Goal: Check status: Check status

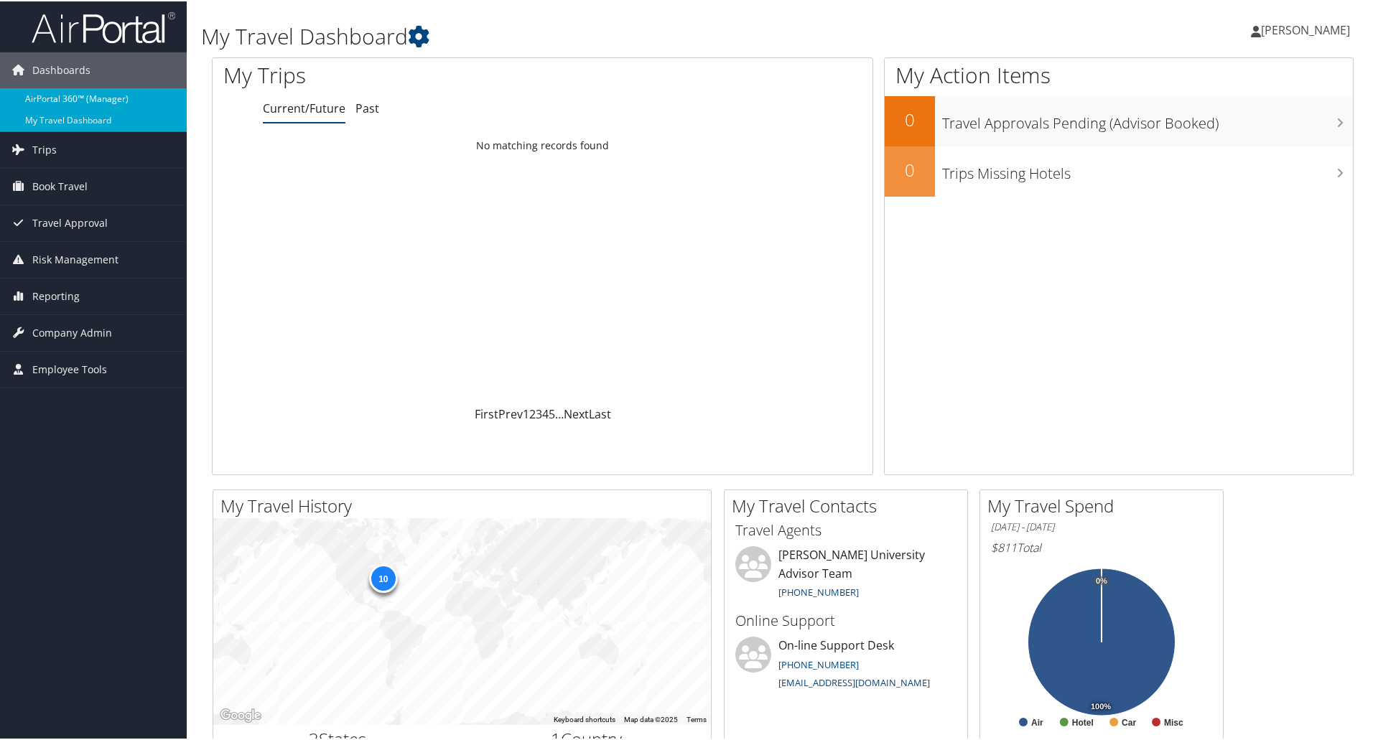
click at [100, 91] on link "AirPortal 360™ (Manager)" at bounding box center [93, 98] width 187 height 22
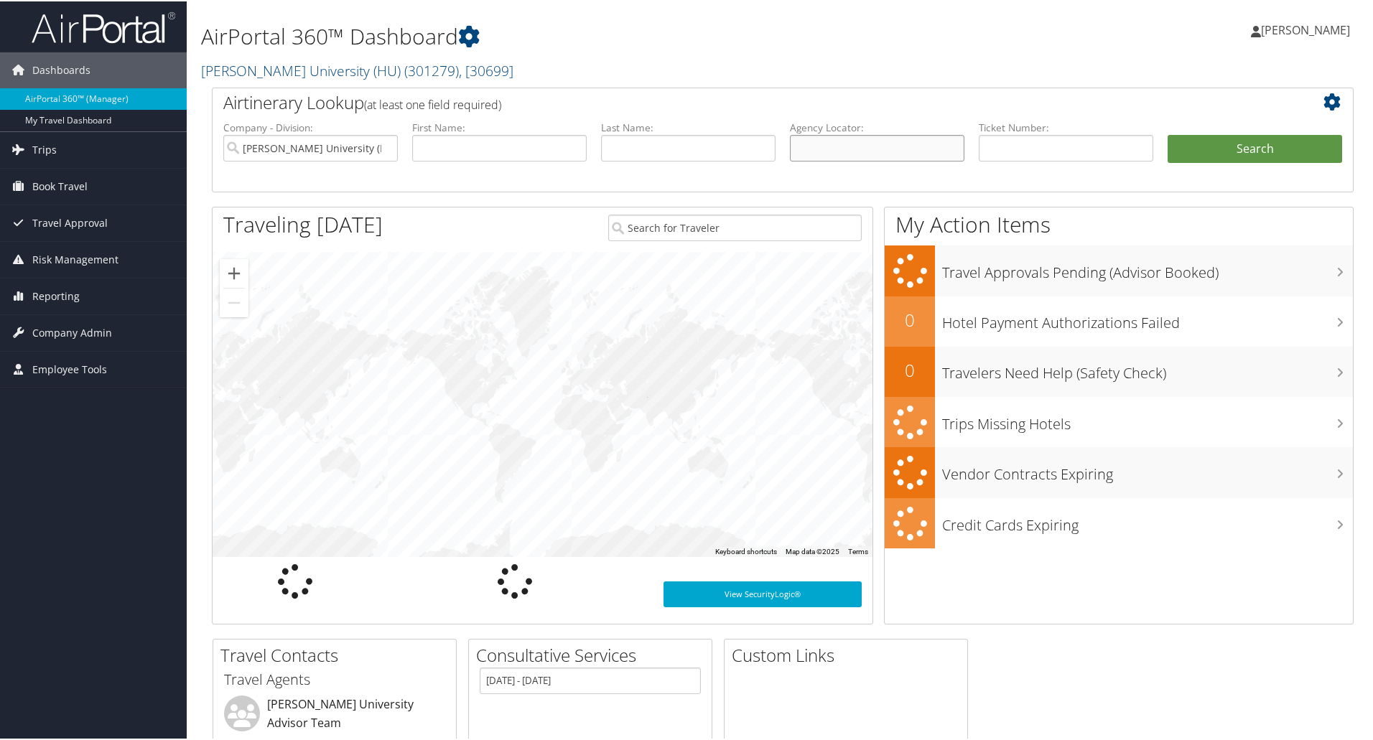
click at [854, 141] on input "text" at bounding box center [877, 147] width 174 height 27
paste input "CFS3TB"
type input "CFS3TB"
click at [1206, 154] on button "Search" at bounding box center [1255, 148] width 174 height 29
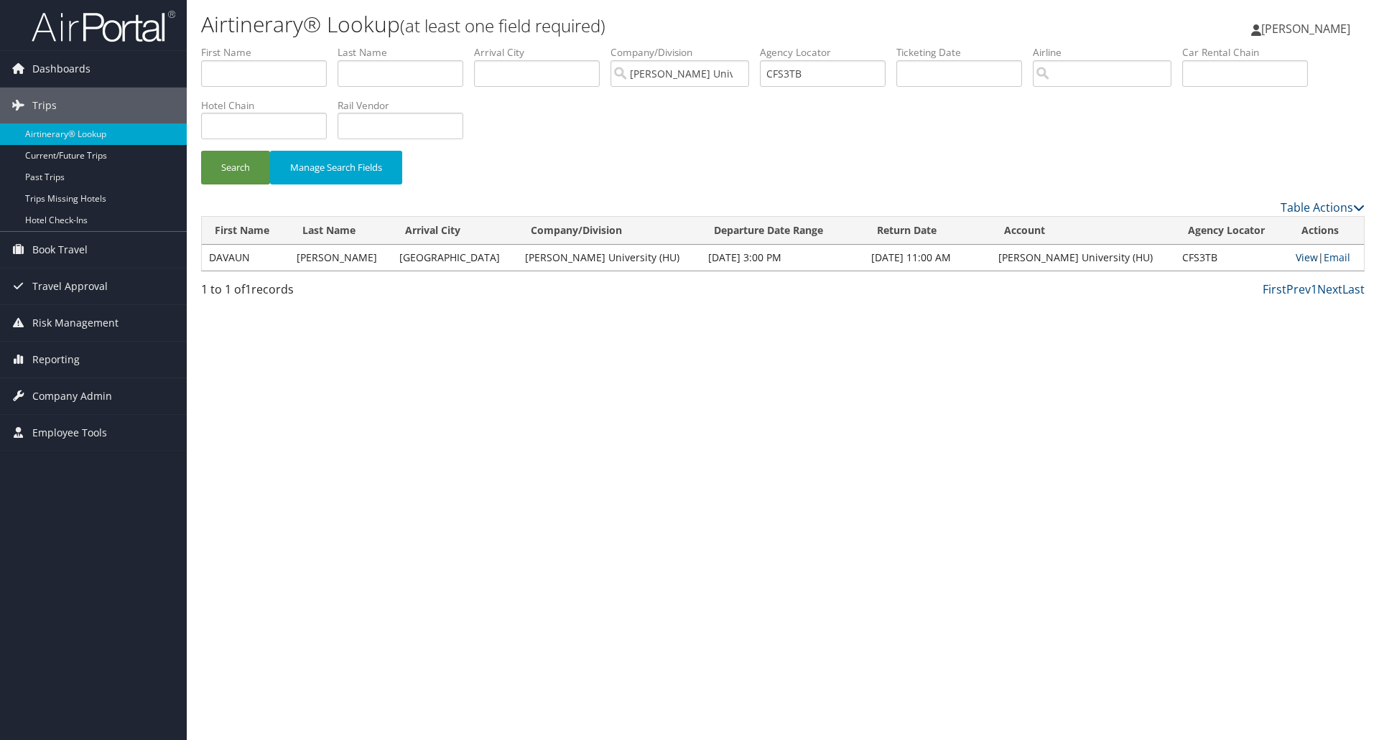
click at [1296, 257] on link "View" at bounding box center [1306, 258] width 22 height 14
click at [1295, 264] on link "View" at bounding box center [1306, 258] width 22 height 14
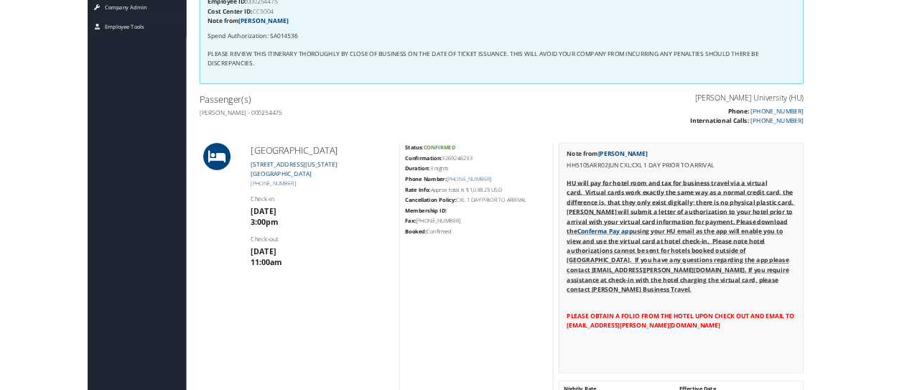
scroll to position [287, 0]
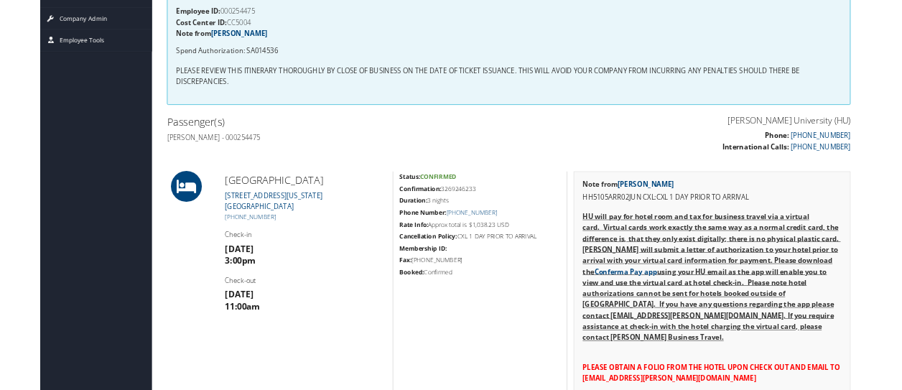
scroll to position [215, 0]
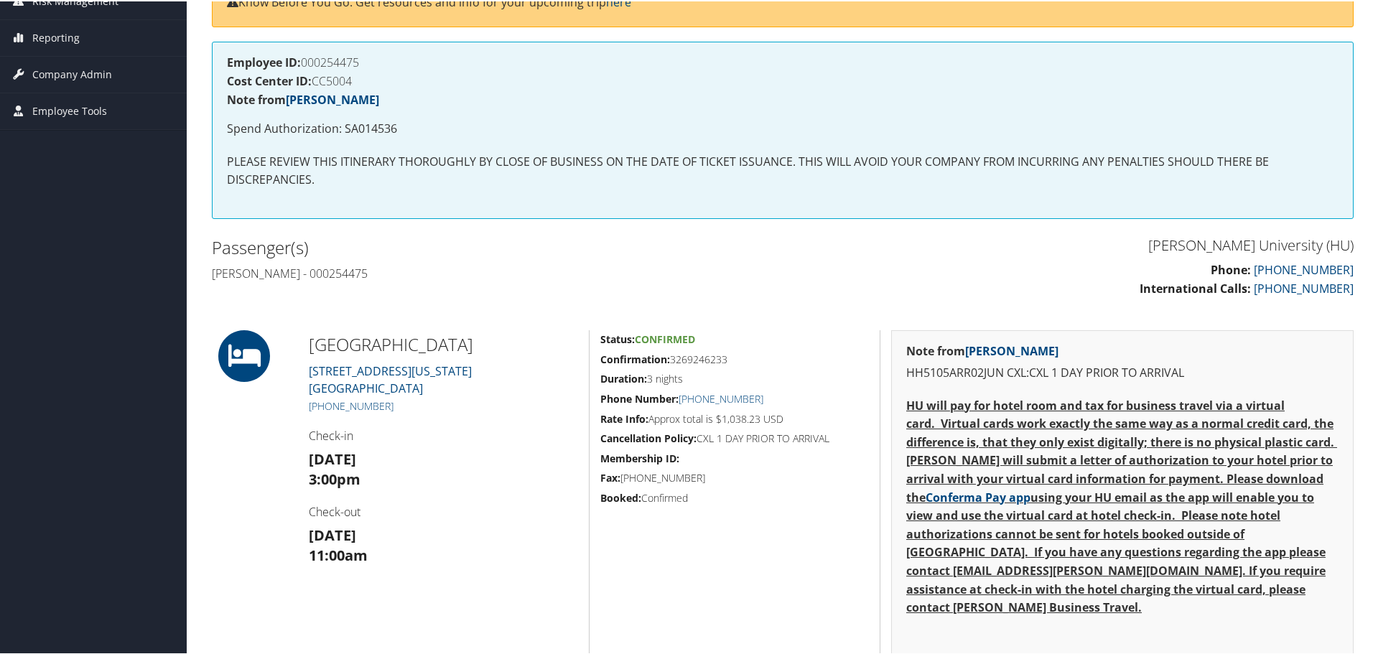
drag, startPoint x: 307, startPoint y: 346, endPoint x: 480, endPoint y: 346, distance: 173.8
click at [480, 346] on div "[GEOGRAPHIC_DATA] [STREET_ADDRESS][US_STATE] [PHONE_NUMBER] Check-in [DATE] 3:0…" at bounding box center [443, 617] width 291 height 576
drag, startPoint x: 307, startPoint y: 457, endPoint x: 396, endPoint y: 539, distance: 120.9
click at [396, 539] on div "[GEOGRAPHIC_DATA] [STREET_ADDRESS][US_STATE] [PHONE_NUMBER] Check-in [DATE] 3:0…" at bounding box center [443, 617] width 291 height 576
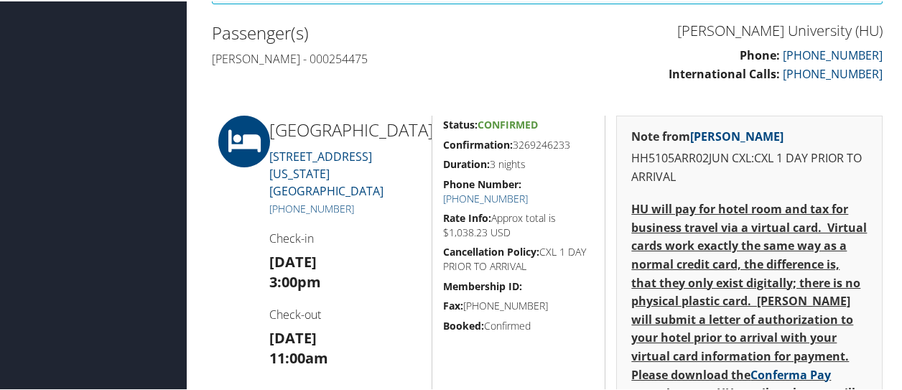
scroll to position [431, 0]
click at [317, 269] on strong "[DATE]" at bounding box center [292, 259] width 47 height 19
click at [312, 345] on strong "Thu 05 Jun" at bounding box center [292, 335] width 47 height 19
drag, startPoint x: 513, startPoint y: 230, endPoint x: 439, endPoint y: 233, distance: 74.0
